Goal: Task Accomplishment & Management: Complete application form

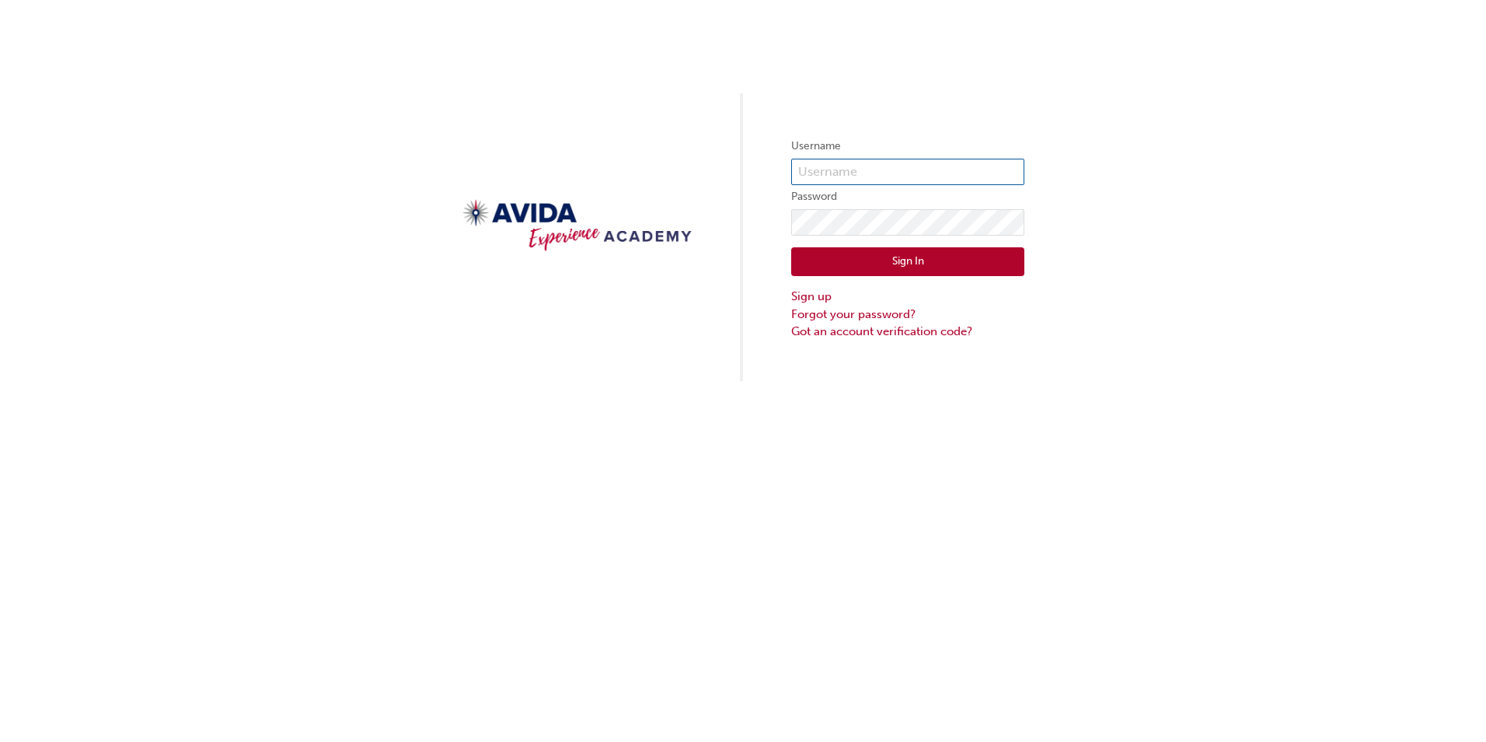
click at [881, 163] on input "text" at bounding box center [907, 172] width 233 height 26
type input "issah"
click button "Sign In" at bounding box center [907, 262] width 233 height 30
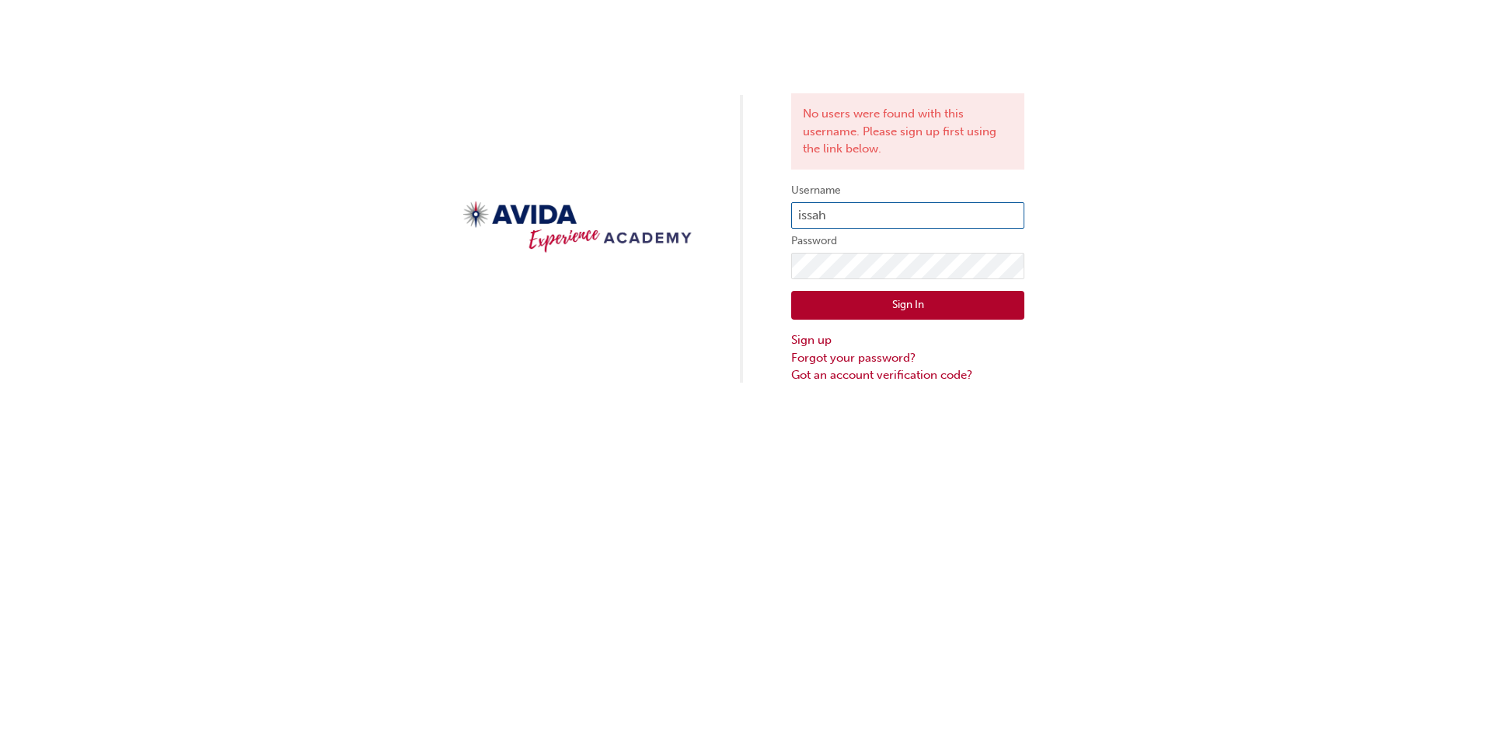
drag, startPoint x: 832, startPoint y: 212, endPoint x: 784, endPoint y: 215, distance: 47.5
click at [784, 215] on div "No users were found with this username. Please sign up first using the link bel…" at bounding box center [743, 192] width 1486 height 384
type input "hissa"
click at [914, 306] on button "Sign In" at bounding box center [907, 306] width 233 height 30
click at [790, 273] on div "No users were found with this username. Please sign up first using the link bel…" at bounding box center [743, 192] width 1486 height 384
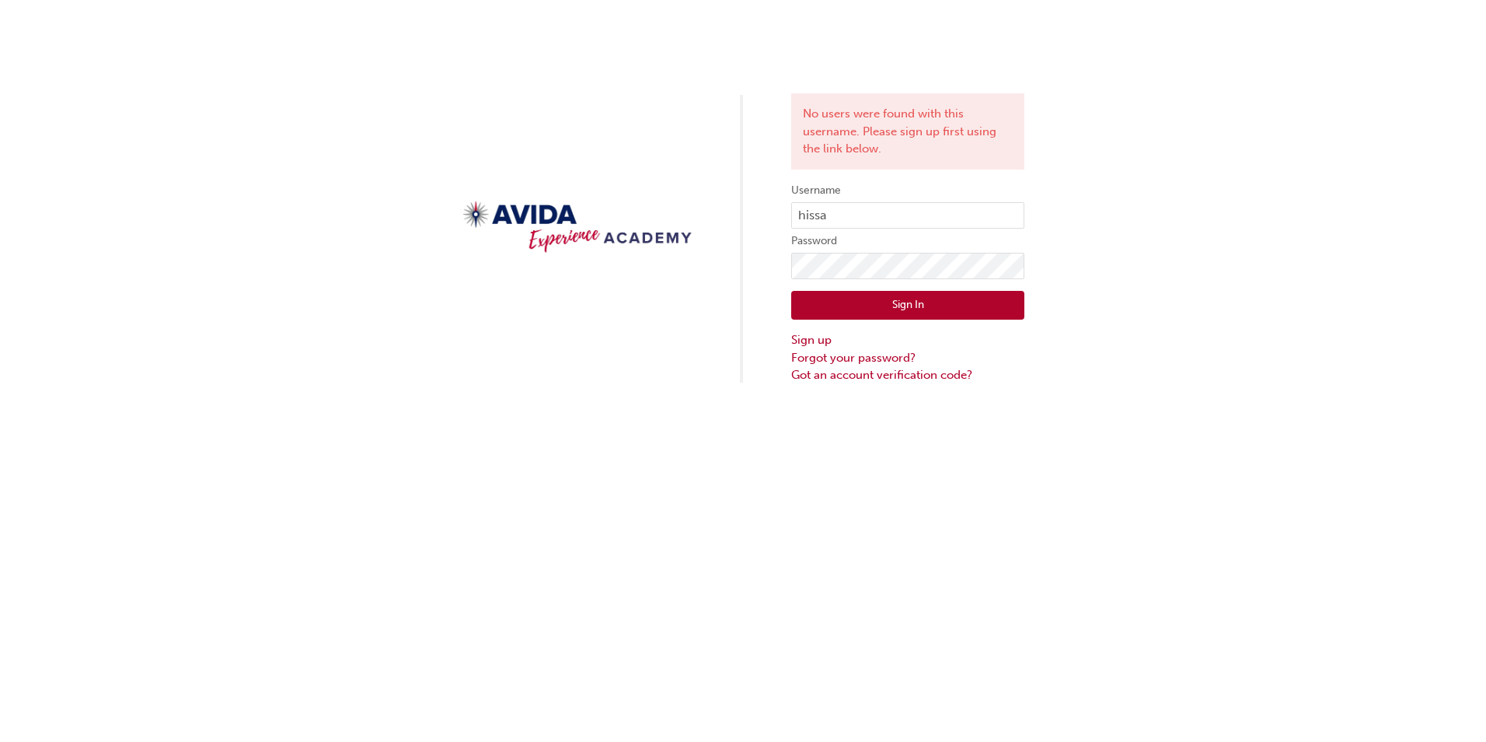
click at [1134, 260] on div "No users were found with this username. Please sign up first using the link bel…" at bounding box center [743, 192] width 1486 height 384
click at [769, 271] on div "No users were found with this username. Please sign up first using the link bel…" at bounding box center [743, 192] width 1486 height 384
click button "Sign In" at bounding box center [907, 306] width 233 height 30
click at [834, 360] on link "Forgot your password?" at bounding box center [907, 358] width 233 height 18
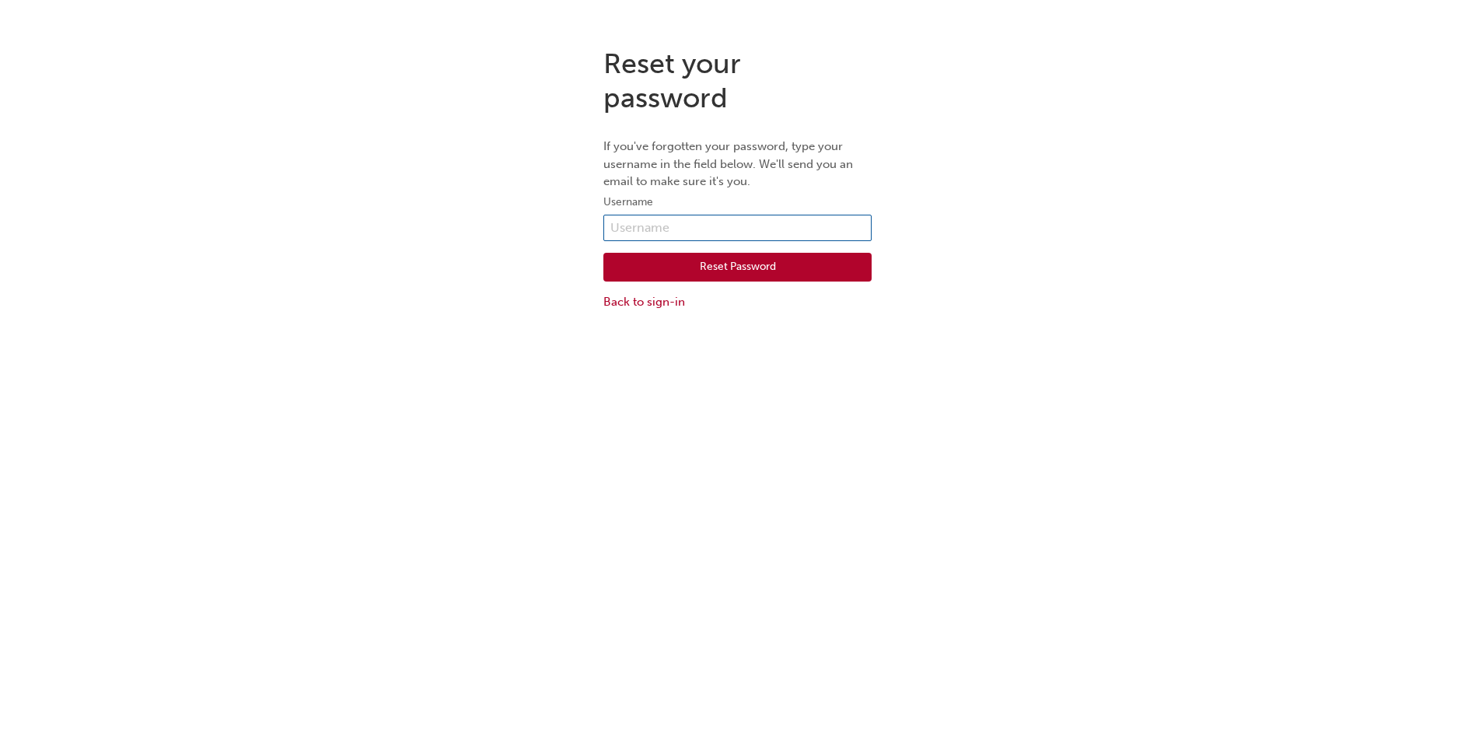
click at [672, 223] on input "text" at bounding box center [737, 228] width 268 height 26
drag, startPoint x: 647, startPoint y: 225, endPoint x: 585, endPoint y: 227, distance: 62.2
click at [585, 227] on div "Reset your password If you've forgotten your password, type your username in th…" at bounding box center [737, 179] width 1475 height 288
type input "huss.i@4krv.com.au"
click at [732, 264] on button "Reset Password" at bounding box center [737, 268] width 268 height 30
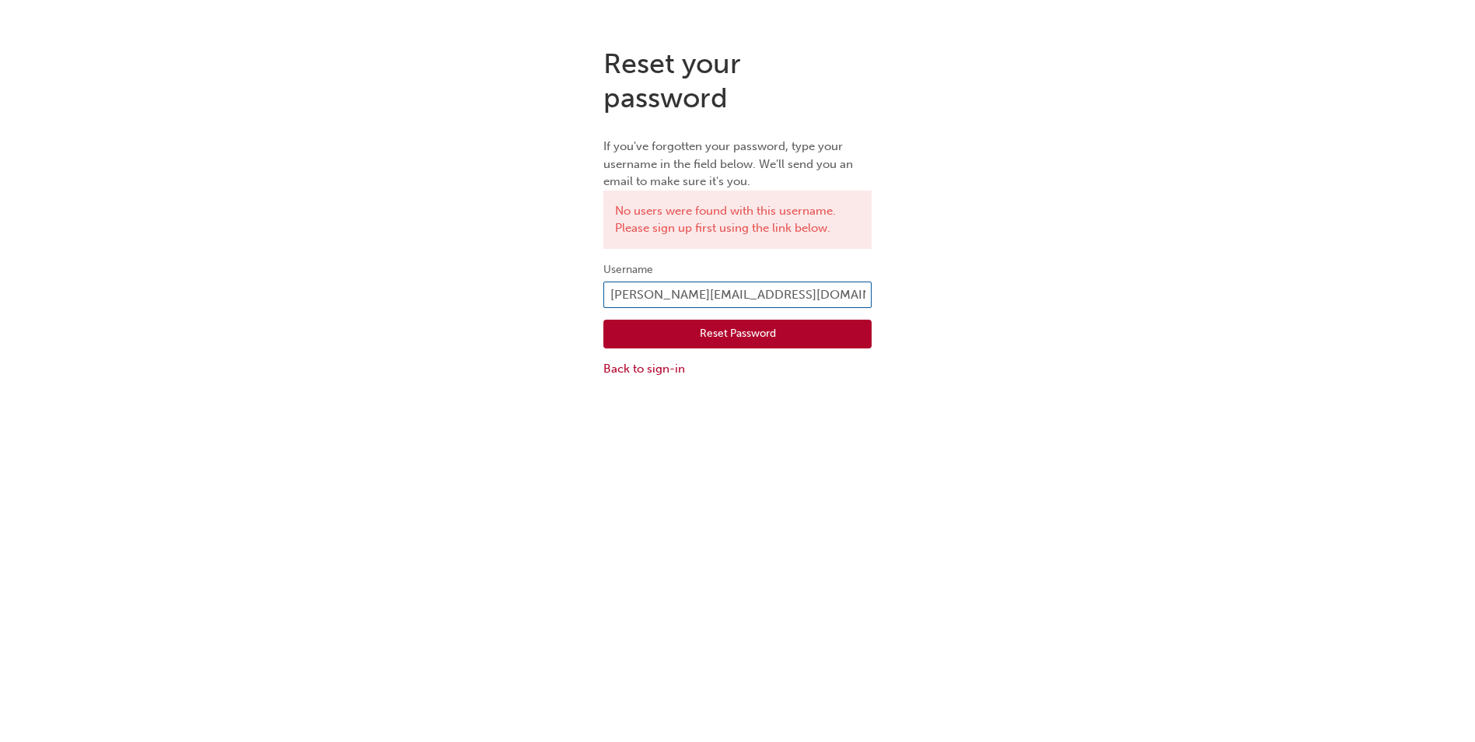
click at [638, 298] on input "huss.i@4krv.com.au" at bounding box center [737, 294] width 268 height 26
type input "hussi@4krv.com.au"
click at [737, 332] on button "Reset Password" at bounding box center [737, 335] width 268 height 30
click at [657, 366] on link "Back to sign-in" at bounding box center [737, 369] width 268 height 18
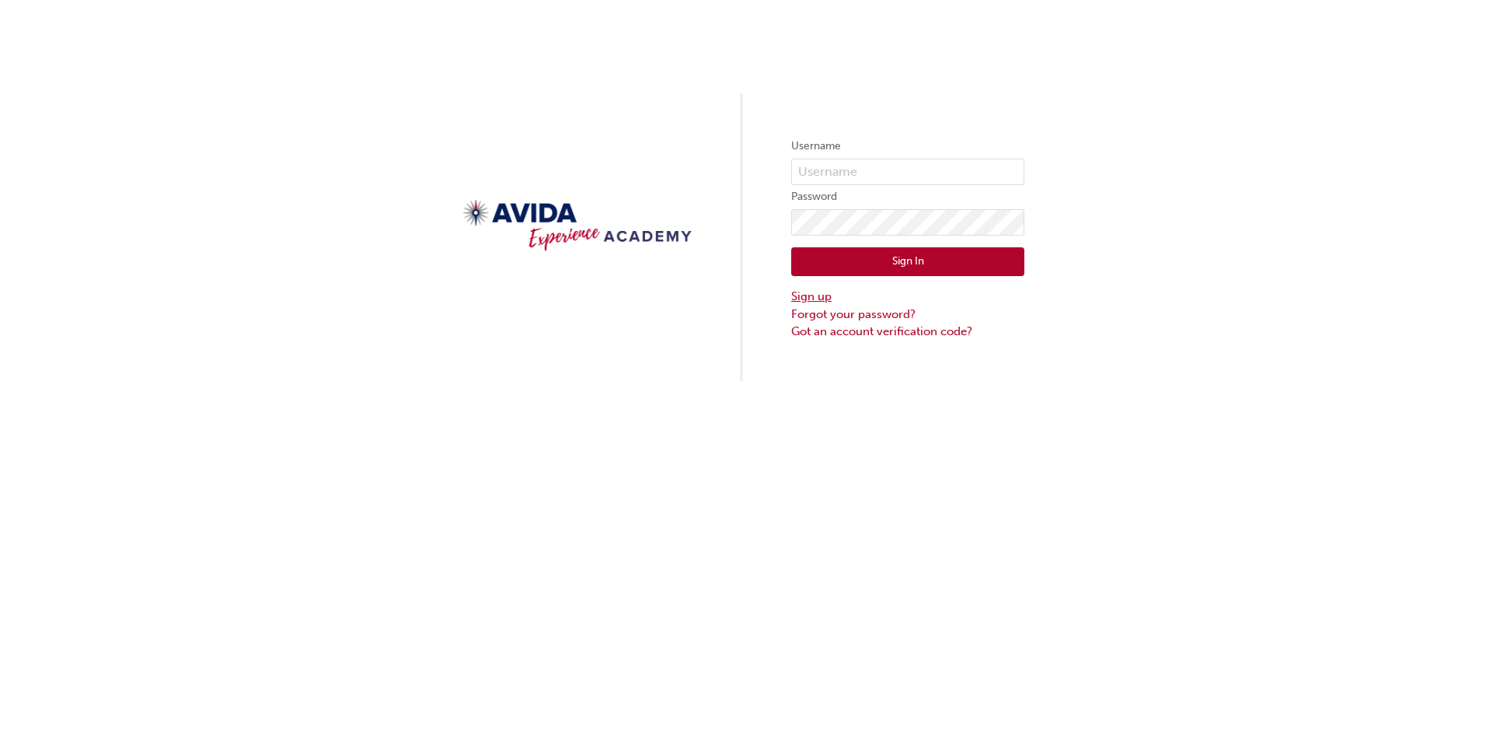
click at [823, 297] on link "Sign up" at bounding box center [907, 297] width 233 height 18
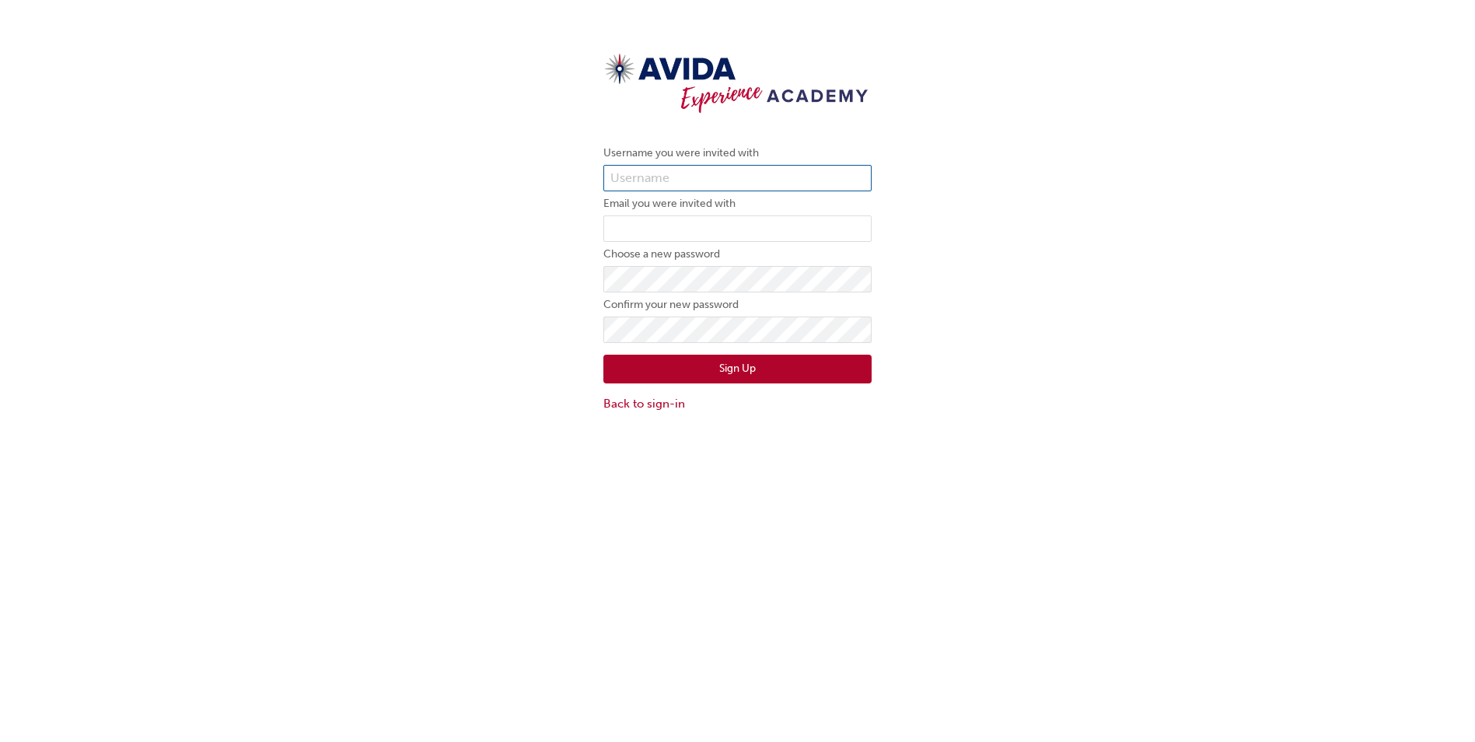
click at [661, 176] on input "text" at bounding box center [737, 178] width 268 height 26
type input "hissa"
click at [652, 236] on input "email" at bounding box center [737, 228] width 268 height 26
type input "hussi@4krv.com.au"
click at [738, 367] on button "Sign Up" at bounding box center [737, 369] width 268 height 30
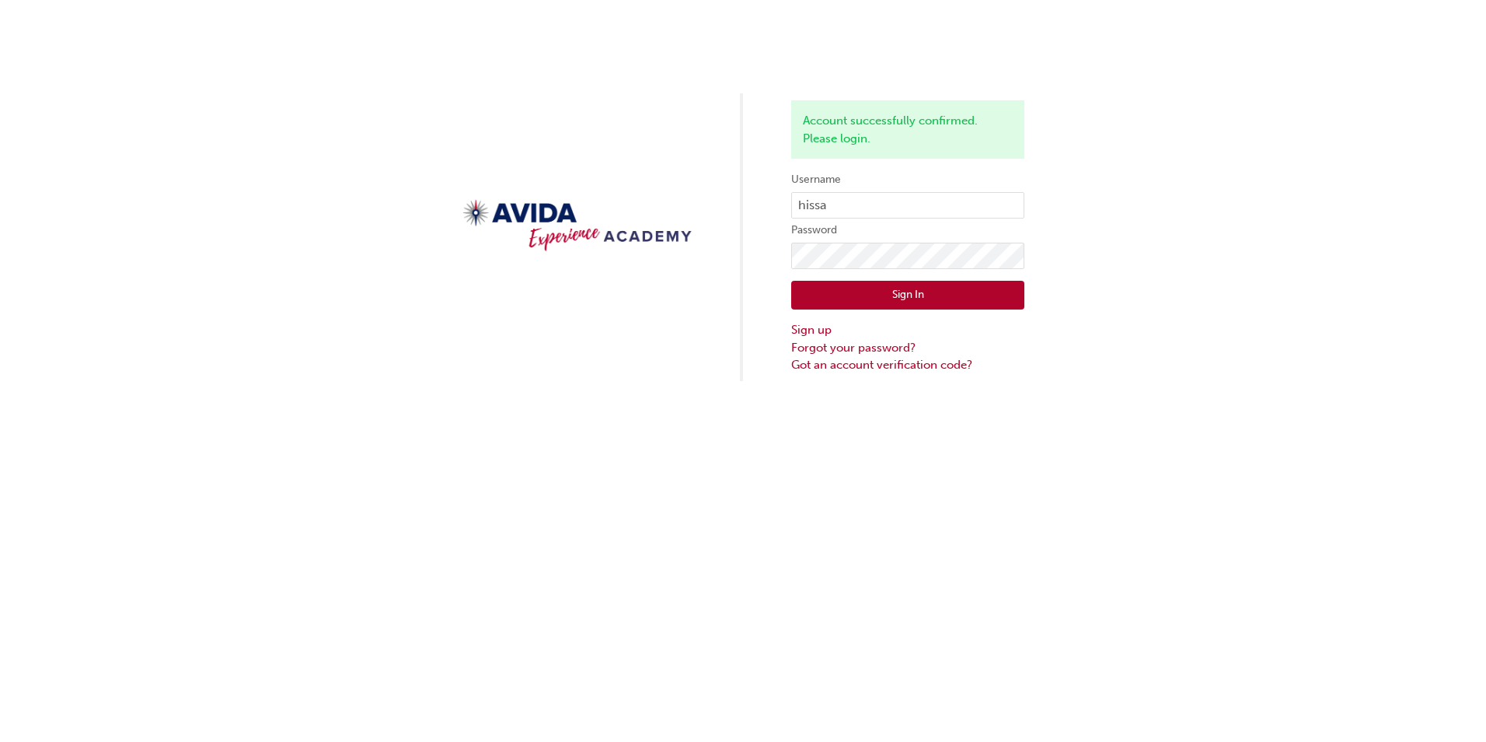
click at [799, 292] on button "Sign In" at bounding box center [907, 296] width 233 height 30
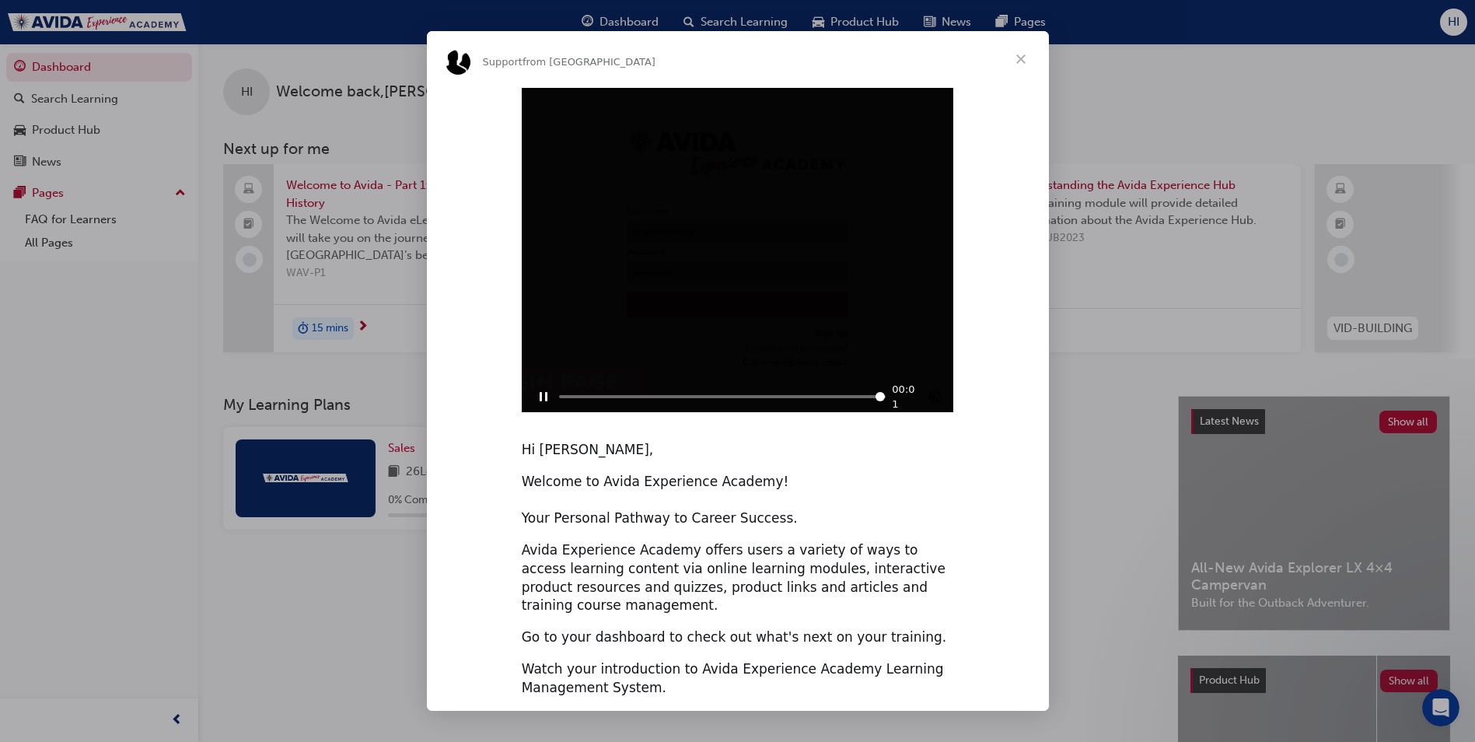
type input "6011733"
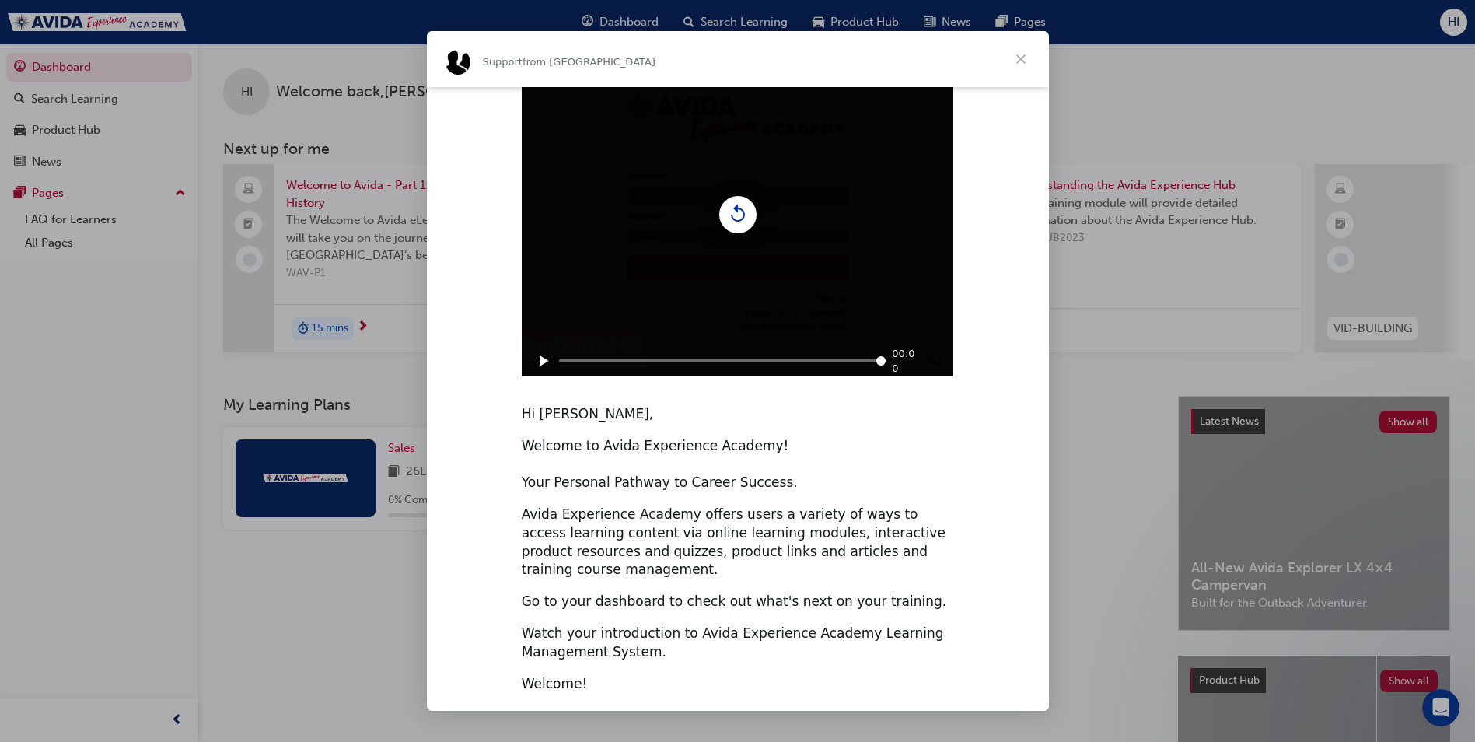
scroll to position [43, 0]
